Goal: Task Accomplishment & Management: Manage account settings

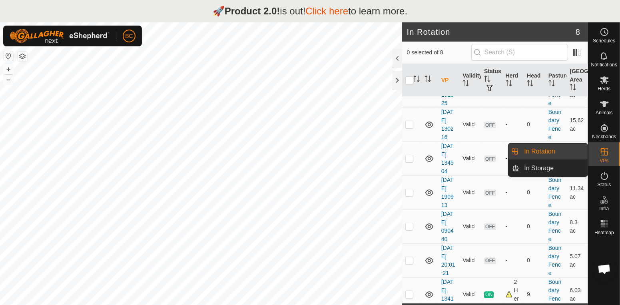
scroll to position [82, 0]
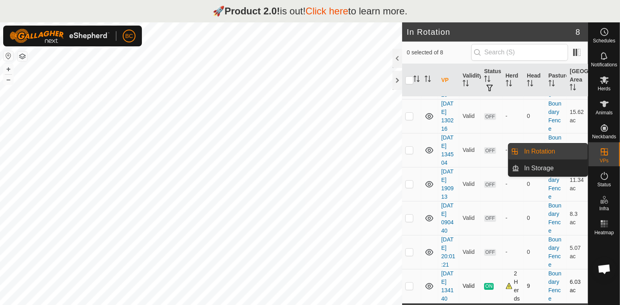
click at [411, 290] on td at bounding box center [411, 286] width 19 height 34
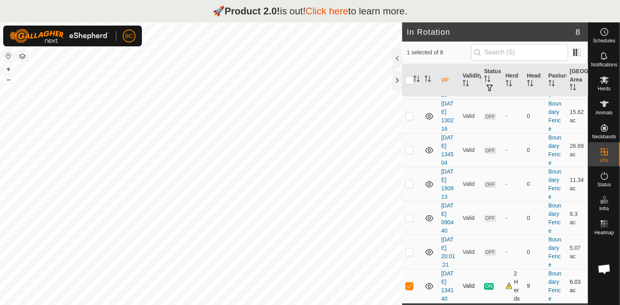
click at [509, 286] on div "2 Herds" at bounding box center [513, 287] width 15 height 34
click at [509, 287] on div "2 Herds" at bounding box center [513, 287] width 15 height 34
click at [412, 287] on p-checkbox at bounding box center [409, 286] width 8 height 6
checkbox input "false"
click at [508, 287] on div "2 Herds" at bounding box center [513, 287] width 15 height 34
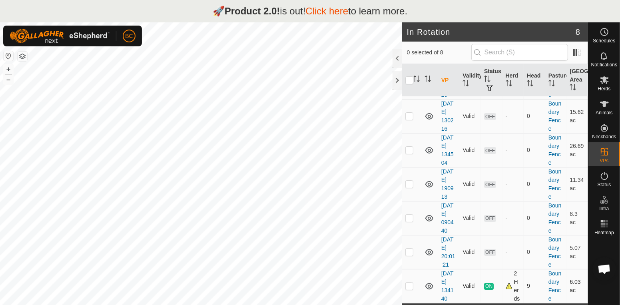
click at [508, 287] on div "2 Herds" at bounding box center [513, 287] width 15 height 34
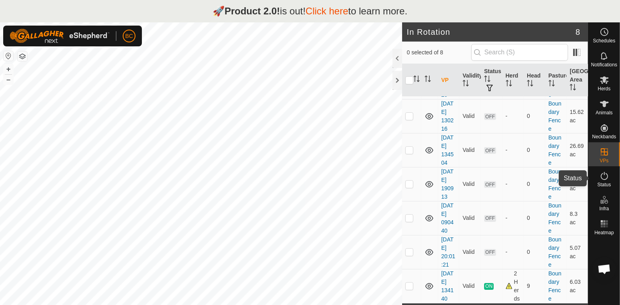
click at [606, 173] on icon at bounding box center [604, 176] width 7 height 8
click at [603, 182] on span "Status" at bounding box center [604, 184] width 14 height 5
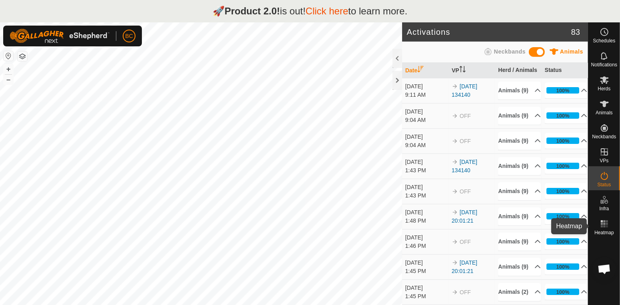
click at [604, 223] on rect at bounding box center [604, 224] width 2 height 2
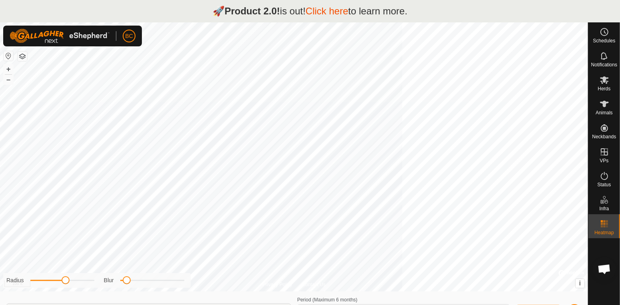
type input "[DATE] - [DATE]"
click at [600, 58] on icon at bounding box center [605, 56] width 10 height 10
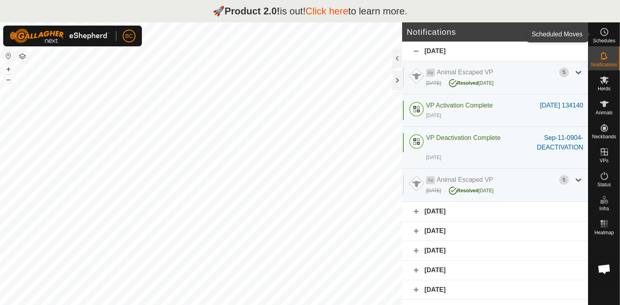
click at [598, 40] on span "Schedules" at bounding box center [604, 40] width 22 height 5
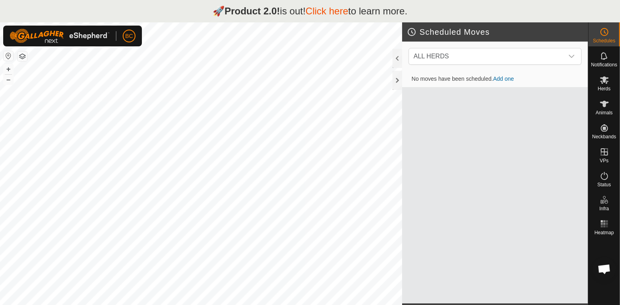
click at [509, 80] on link "Add one" at bounding box center [503, 79] width 21 height 6
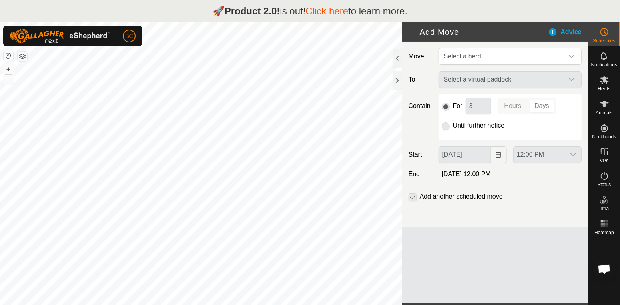
click at [574, 83] on div "Select a virtual paddock" at bounding box center [510, 79] width 150 height 17
click at [573, 80] on div "Select a virtual paddock" at bounding box center [510, 79] width 150 height 17
click at [573, 62] on div "dropdown trigger" at bounding box center [572, 56] width 16 height 16
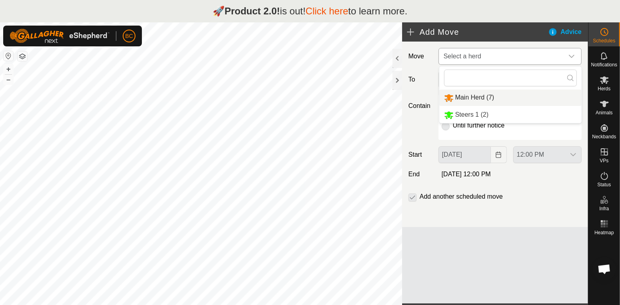
click at [481, 99] on li "Main Herd (7)" at bounding box center [510, 98] width 142 height 16
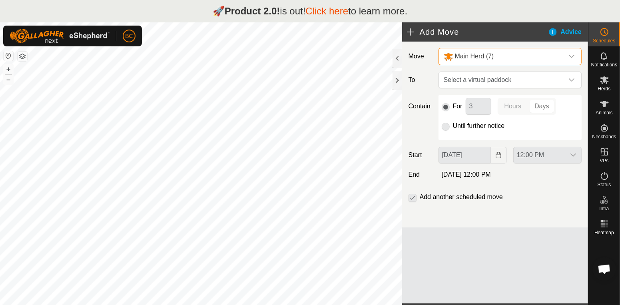
click at [574, 60] on div "dropdown trigger" at bounding box center [572, 56] width 16 height 16
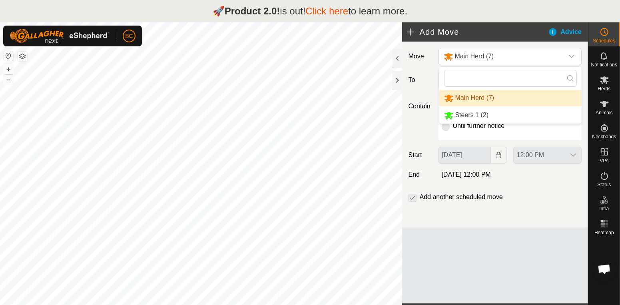
click at [535, 101] on li "Main Herd (7)" at bounding box center [510, 98] width 142 height 16
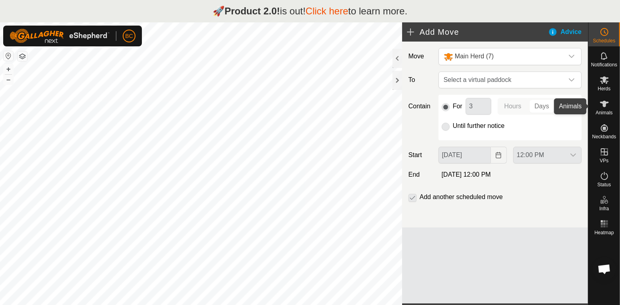
click at [604, 104] on icon at bounding box center [604, 104] width 9 height 6
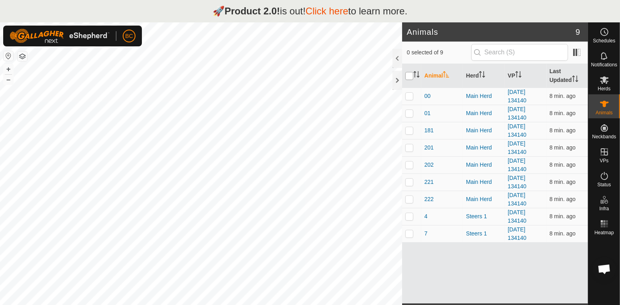
click at [412, 77] on input "checkbox" at bounding box center [409, 76] width 8 height 8
checkbox input "true"
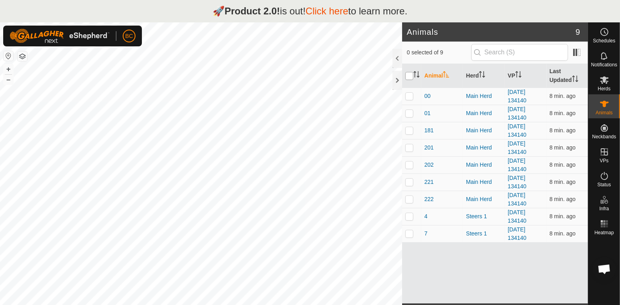
checkbox input "true"
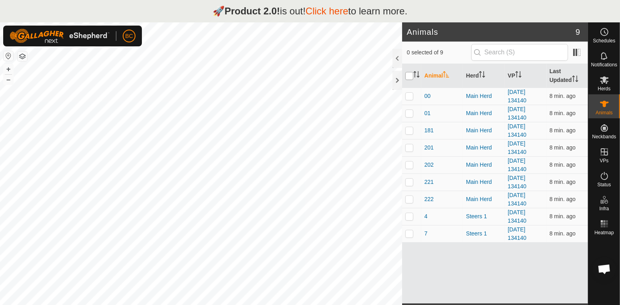
checkbox input "true"
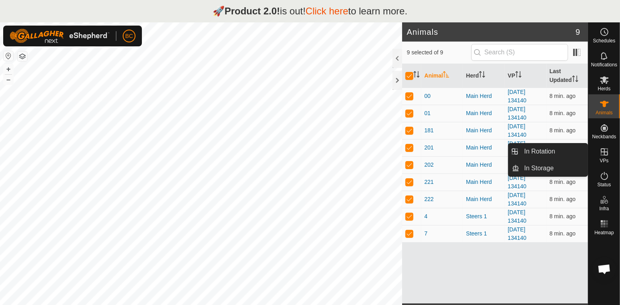
click at [609, 155] on es-virtualpaddocks-svg-icon at bounding box center [604, 152] width 14 height 13
click at [571, 156] on link "In Rotation" at bounding box center [553, 152] width 68 height 16
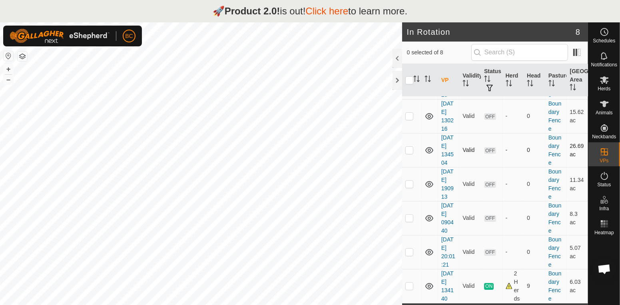
scroll to position [82, 0]
click at [395, 57] on div at bounding box center [398, 58] width 10 height 19
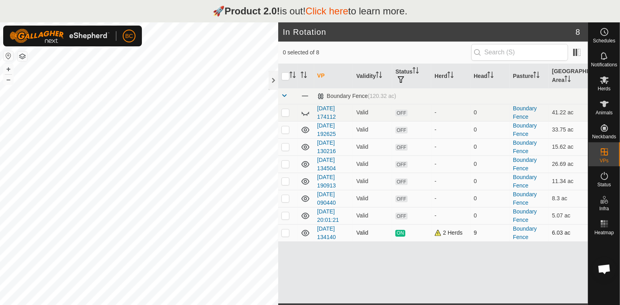
click at [283, 236] on p-checkbox at bounding box center [285, 233] width 8 height 6
checkbox input "true"
click at [399, 274] on div "VP Validity Status Herd Head Pasture [GEOGRAPHIC_DATA] Area Boundary Fence (120…" at bounding box center [433, 184] width 310 height 240
click at [466, 276] on div "VP Validity Status Herd Head Pasture [GEOGRAPHIC_DATA] Area Boundary Fence (120…" at bounding box center [433, 184] width 310 height 240
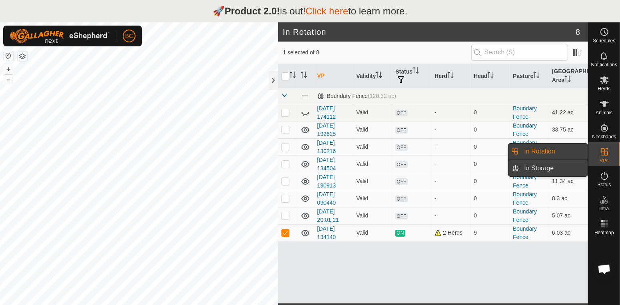
click at [544, 170] on link "In Storage" at bounding box center [553, 168] width 68 height 16
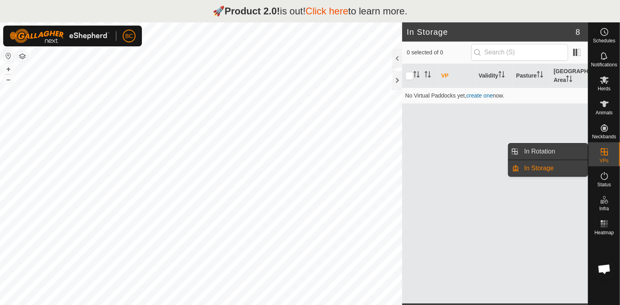
click at [541, 150] on link "In Rotation" at bounding box center [553, 152] width 68 height 16
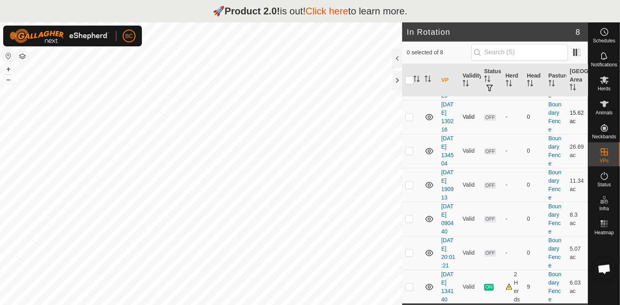
scroll to position [82, 0]
